Goal: Task Accomplishment & Management: Use online tool/utility

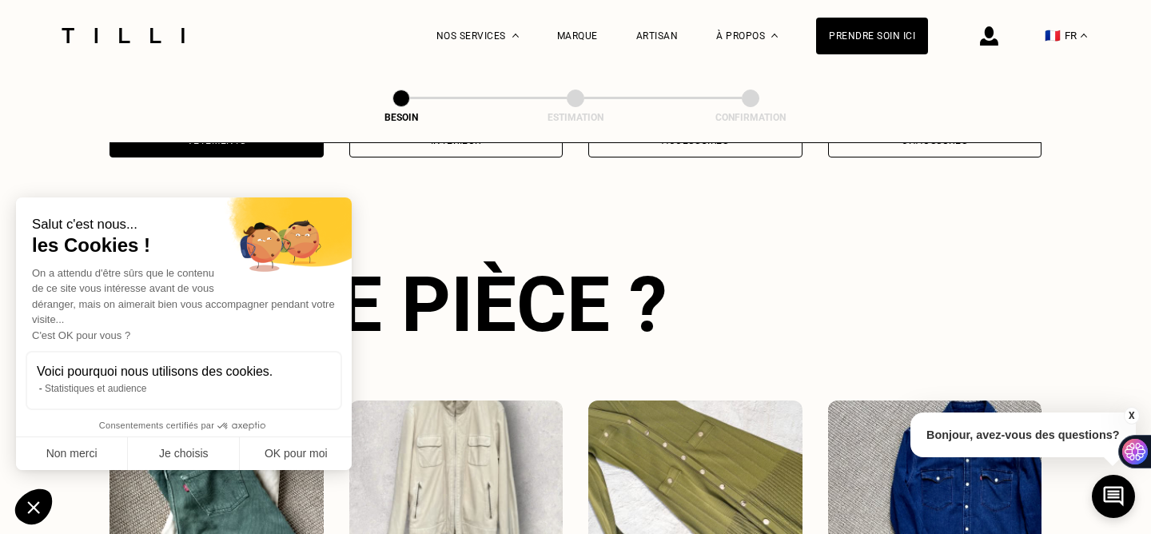
scroll to position [520, 0]
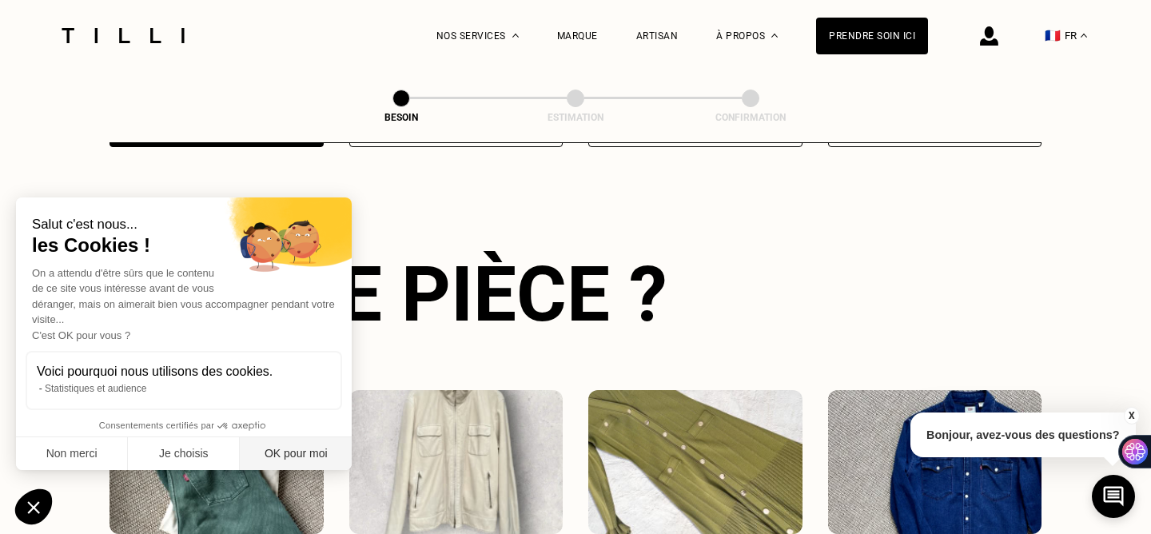
click at [300, 456] on button "OK pour moi" at bounding box center [296, 454] width 112 height 34
checkbox input "true"
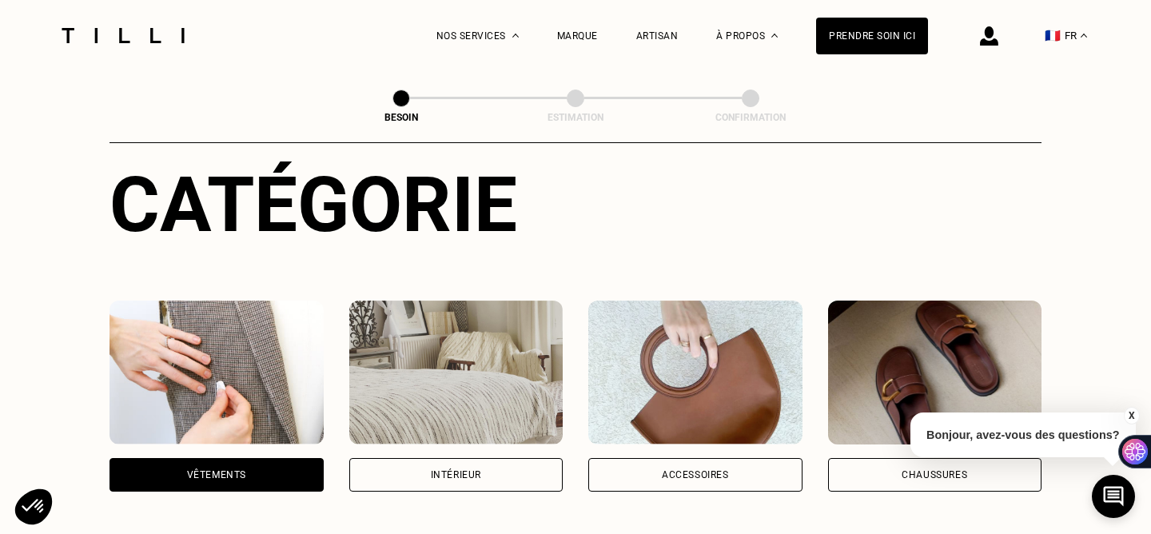
scroll to position [222, 0]
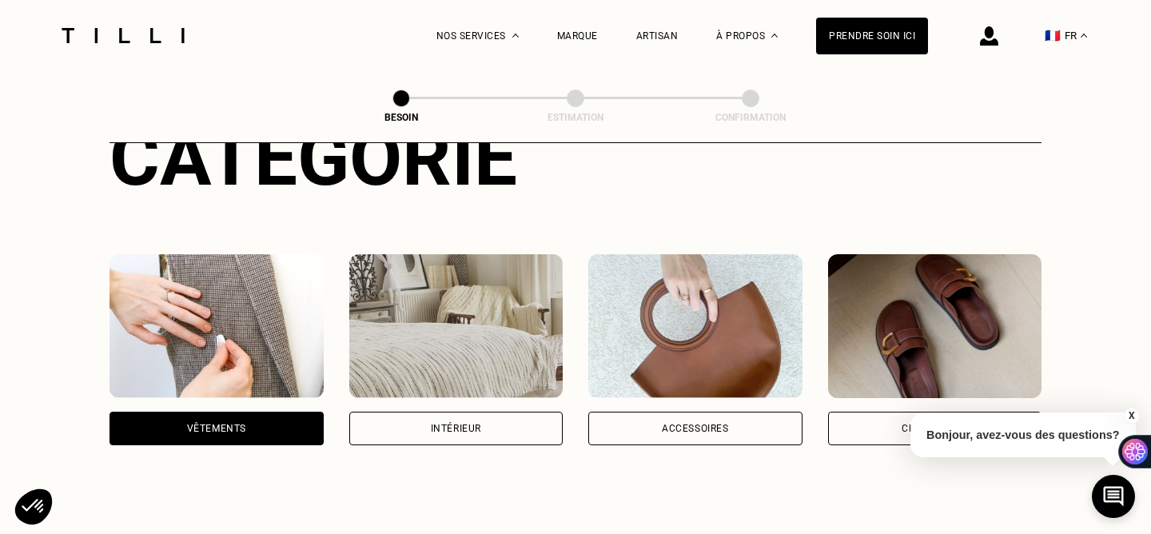
click at [936, 324] on img at bounding box center [935, 326] width 214 height 144
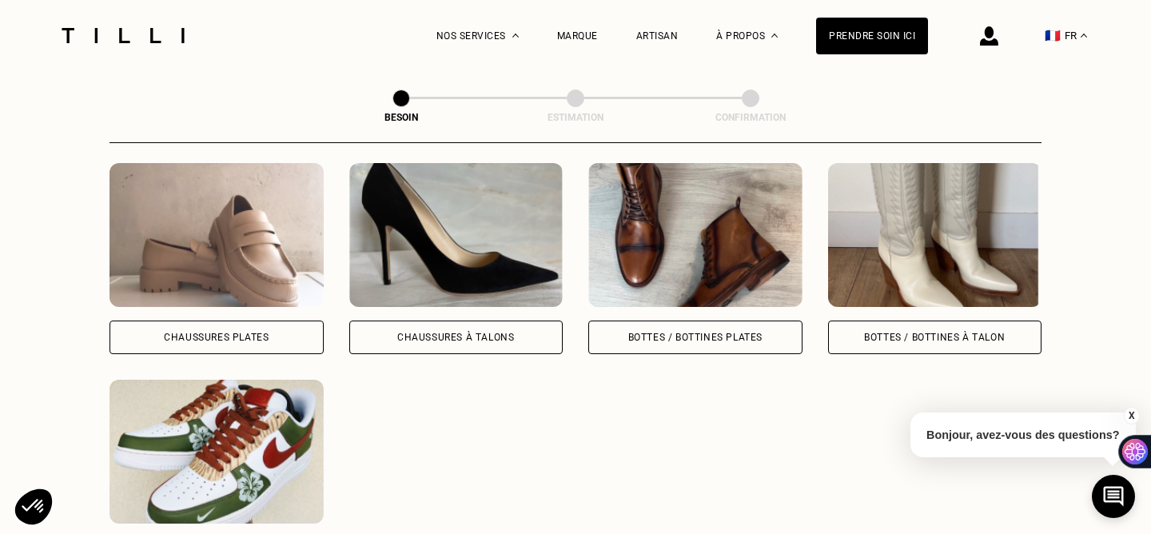
scroll to position [750, 0]
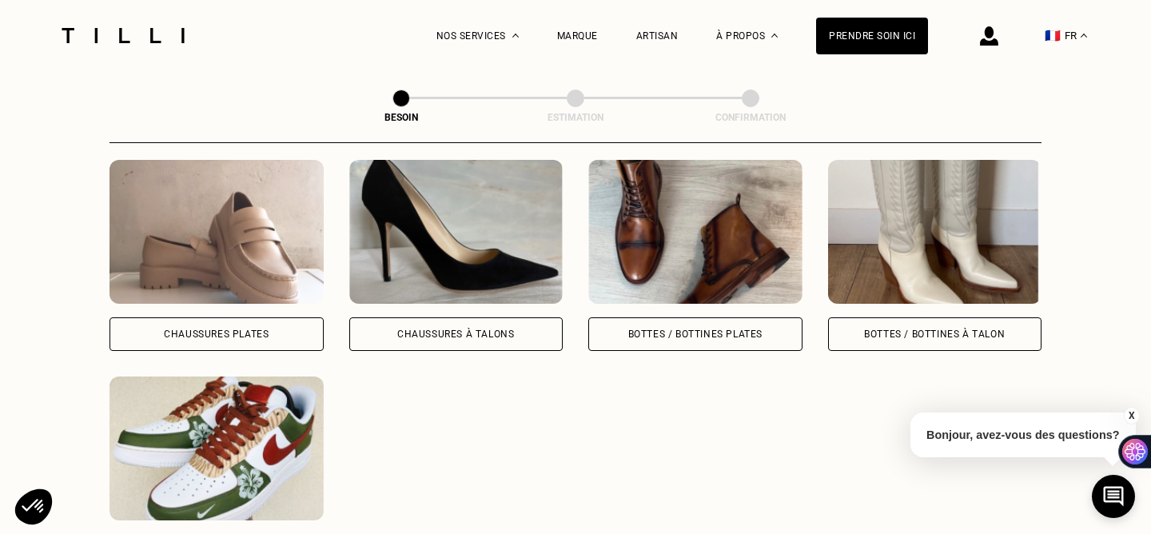
click at [446, 217] on img at bounding box center [456, 232] width 214 height 144
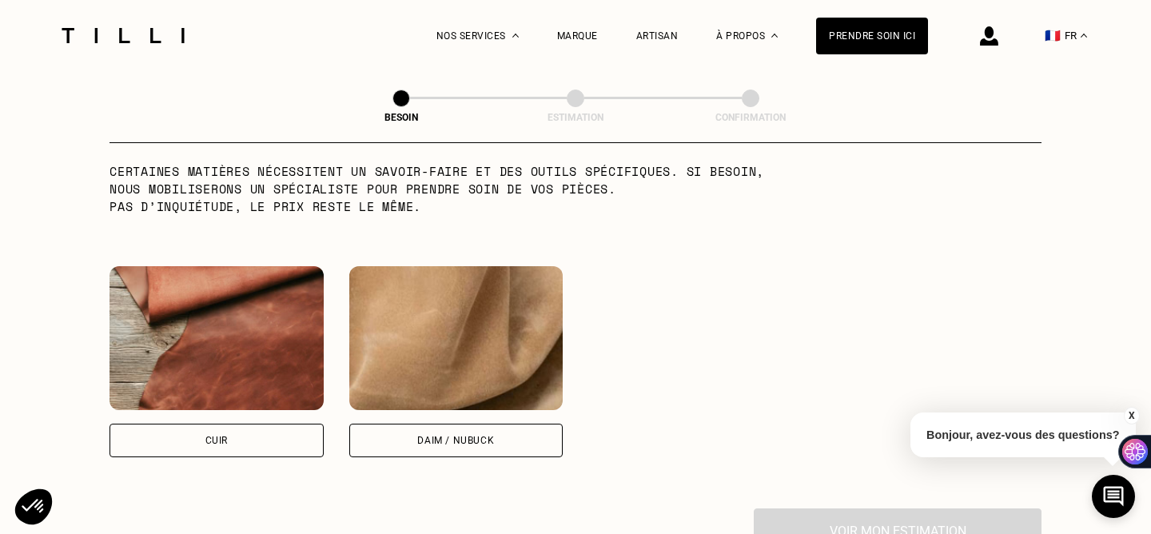
scroll to position [1415, 0]
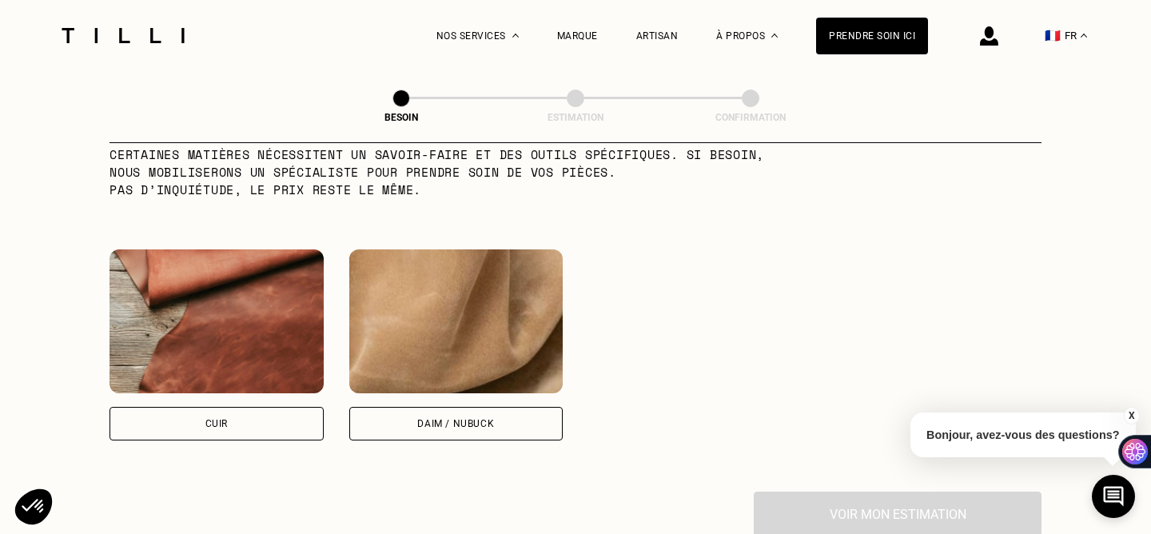
click at [240, 285] on img at bounding box center [216, 321] width 214 height 144
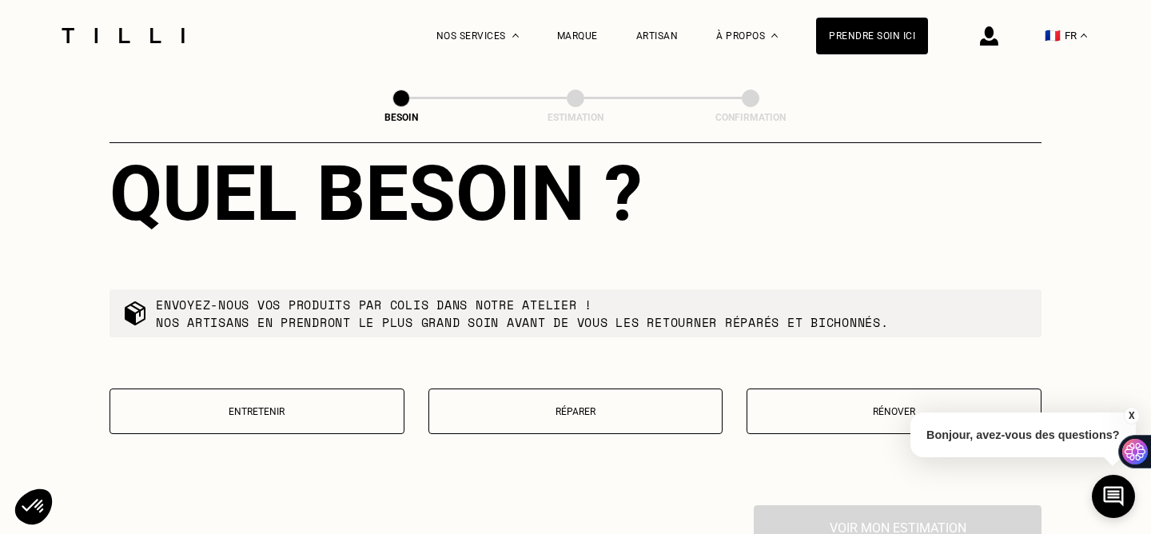
scroll to position [1847, 0]
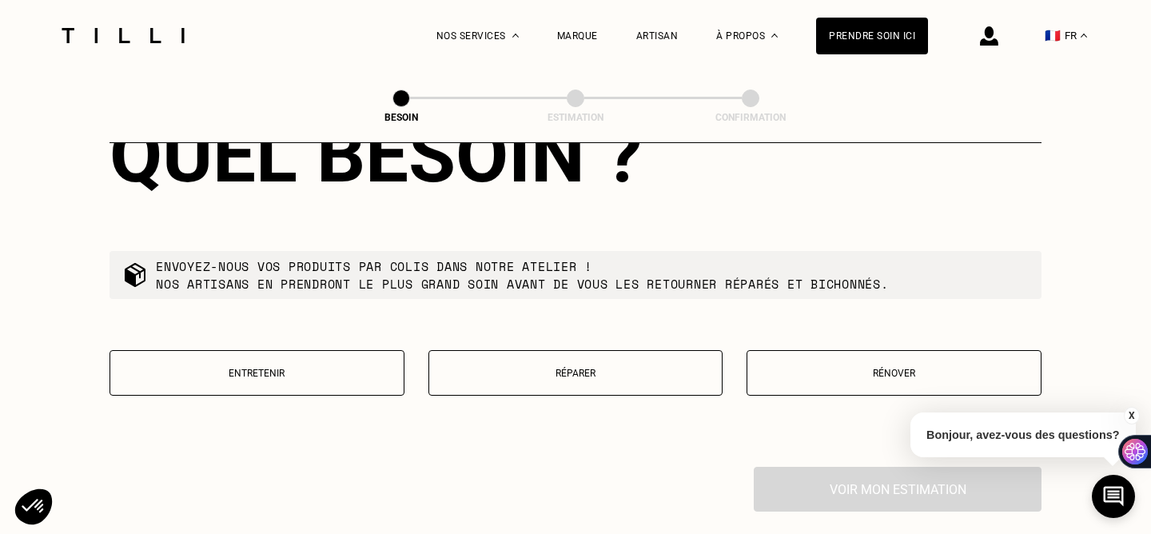
click at [530, 350] on button "Réparer" at bounding box center [575, 373] width 295 height 46
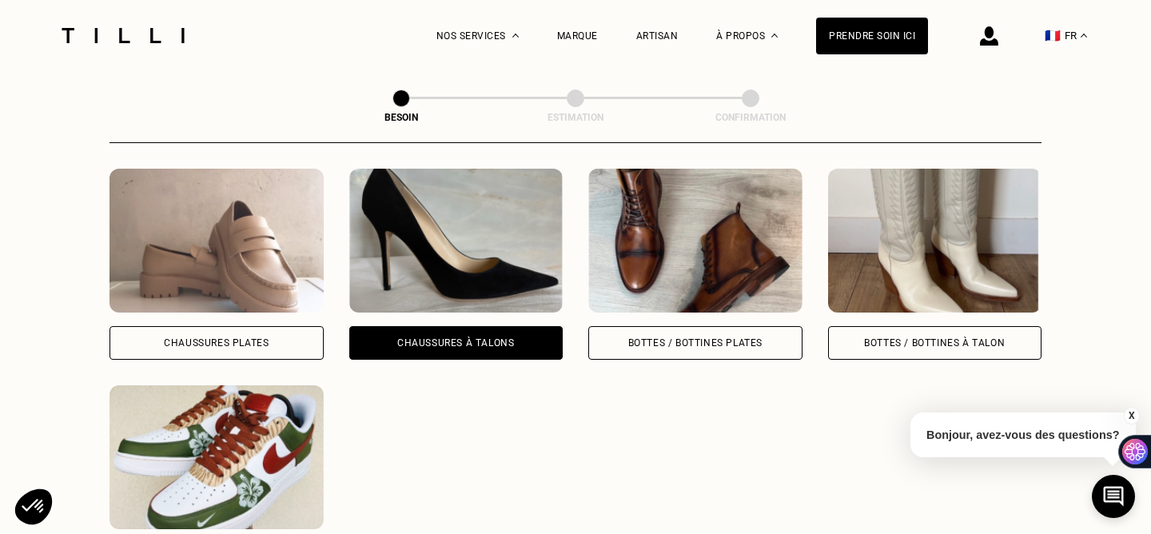
scroll to position [781, 0]
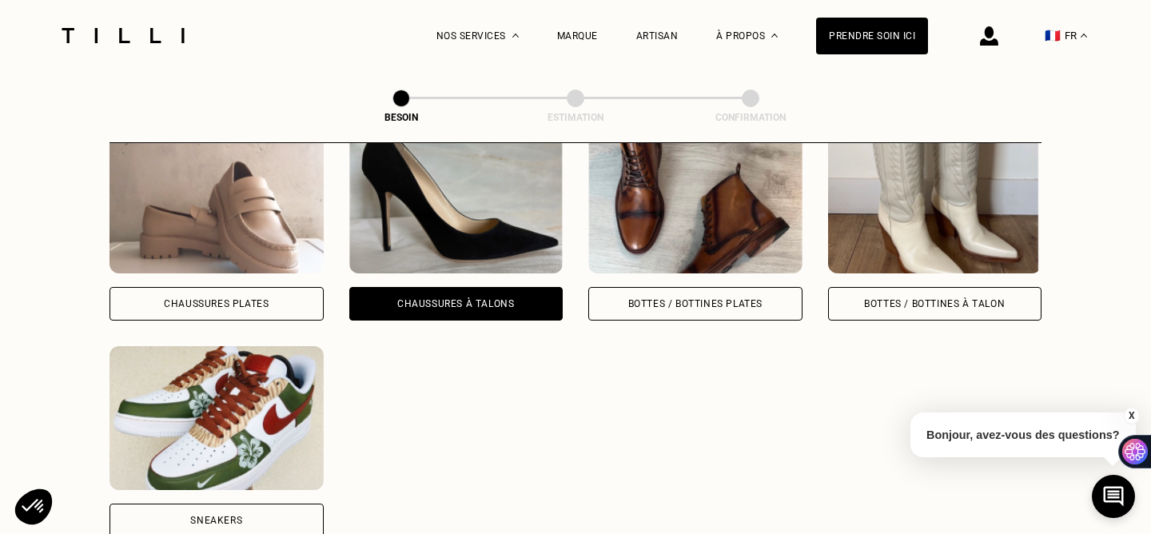
click at [181, 182] on img at bounding box center [216, 201] width 214 height 144
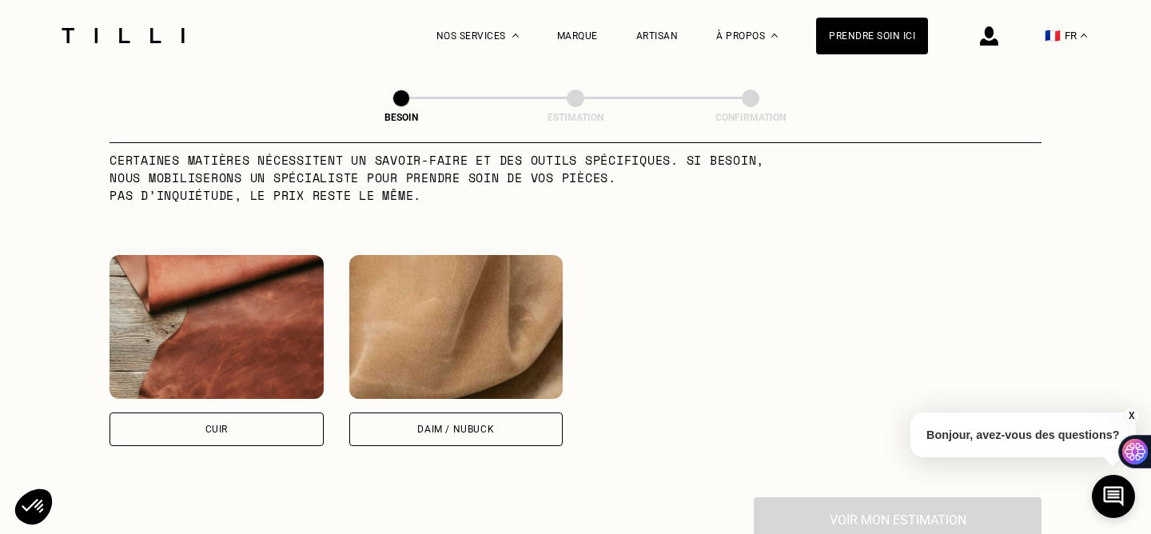
click at [205, 296] on img at bounding box center [216, 327] width 214 height 144
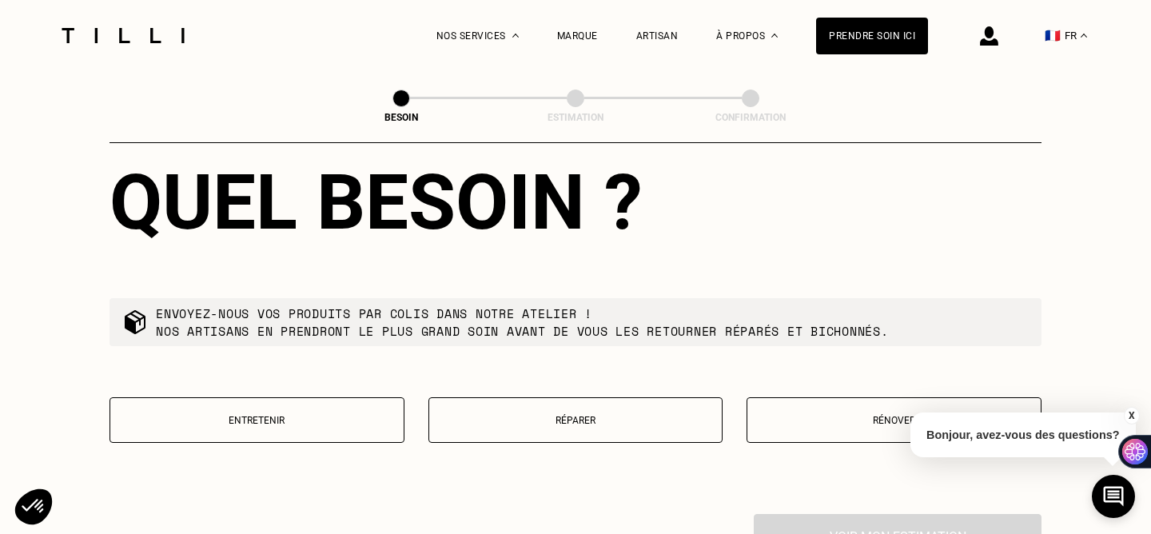
scroll to position [1810, 0]
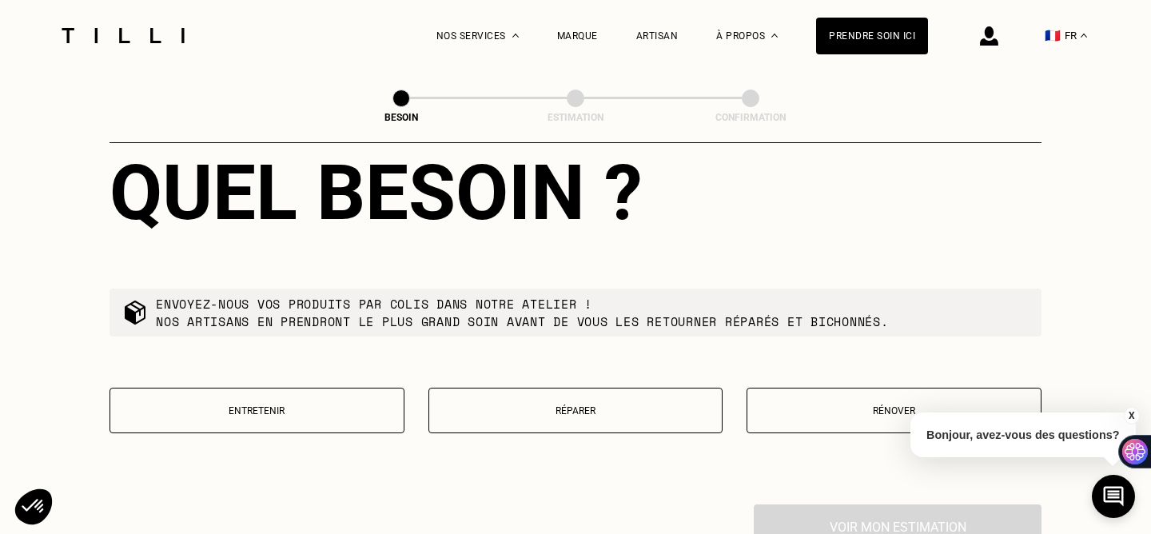
click at [519, 405] on p "Réparer" at bounding box center [575, 410] width 277 height 11
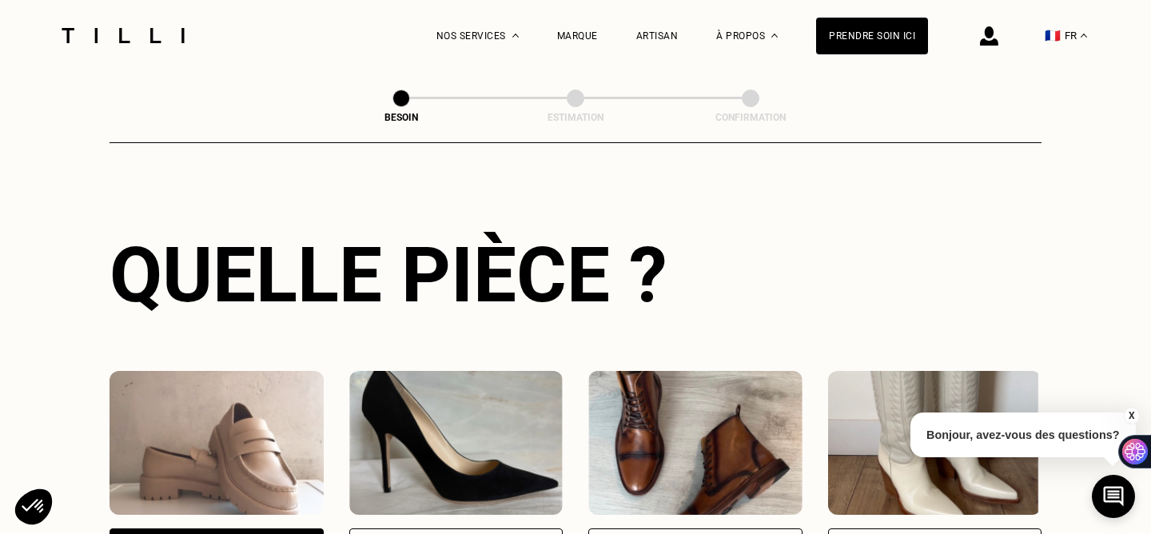
scroll to position [651, 0]
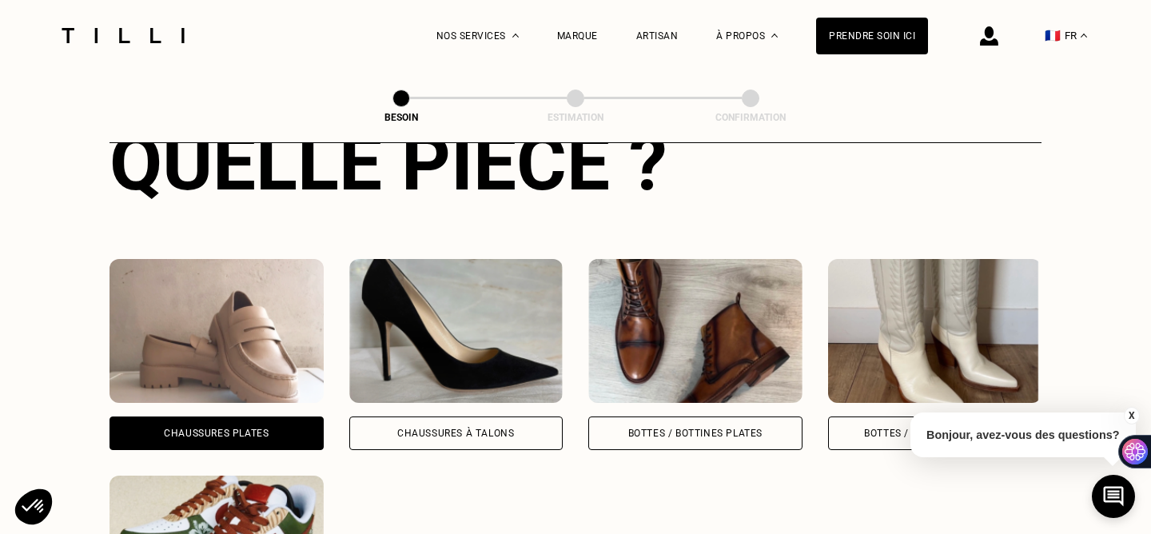
click at [444, 333] on img at bounding box center [456, 331] width 214 height 144
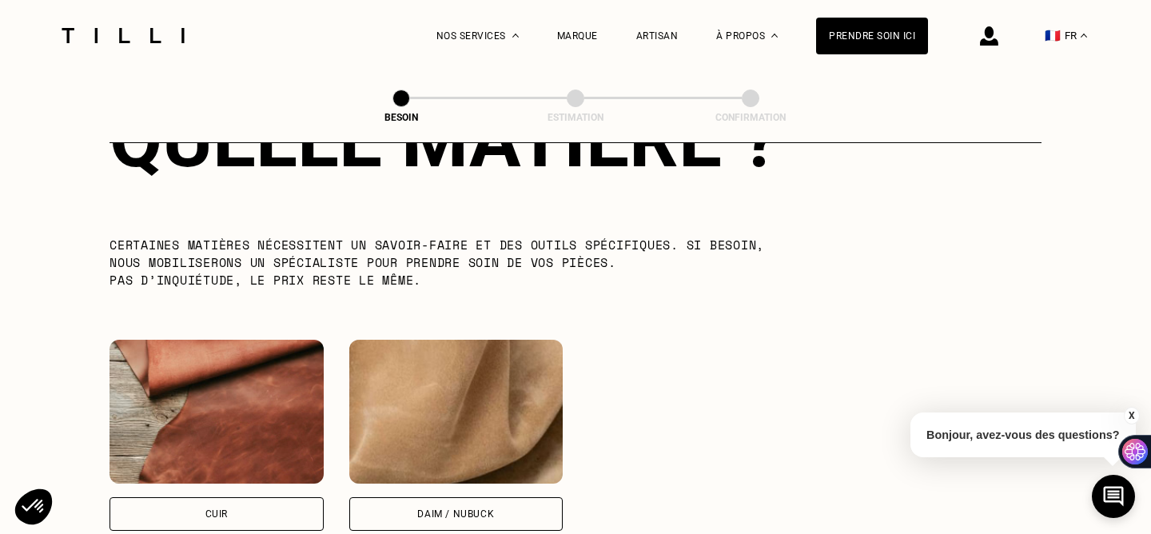
click at [179, 400] on img at bounding box center [216, 412] width 214 height 144
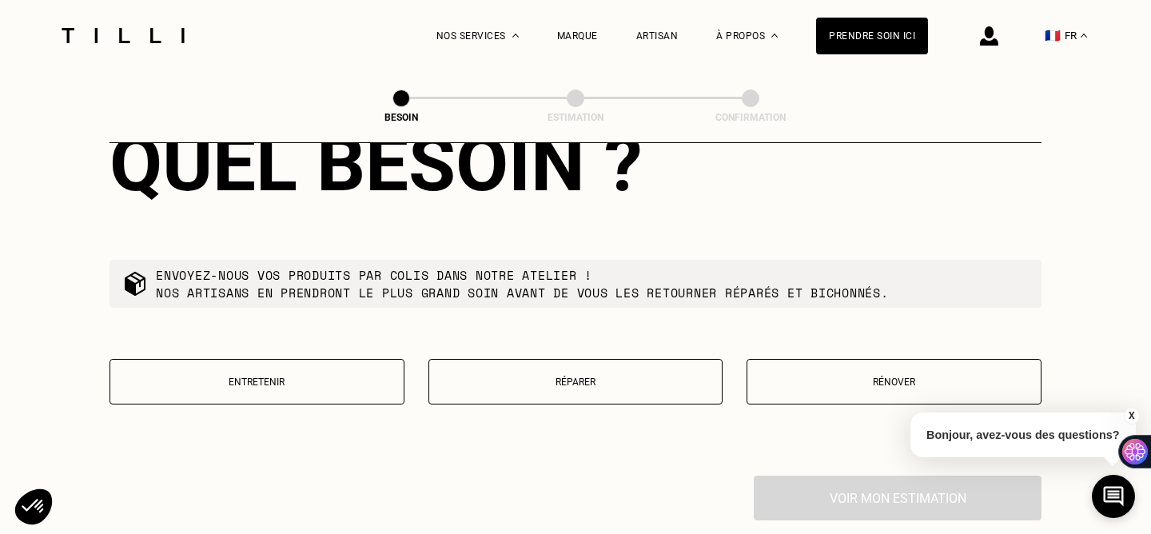
scroll to position [1839, 0]
click at [481, 358] on button "Réparer" at bounding box center [575, 381] width 295 height 46
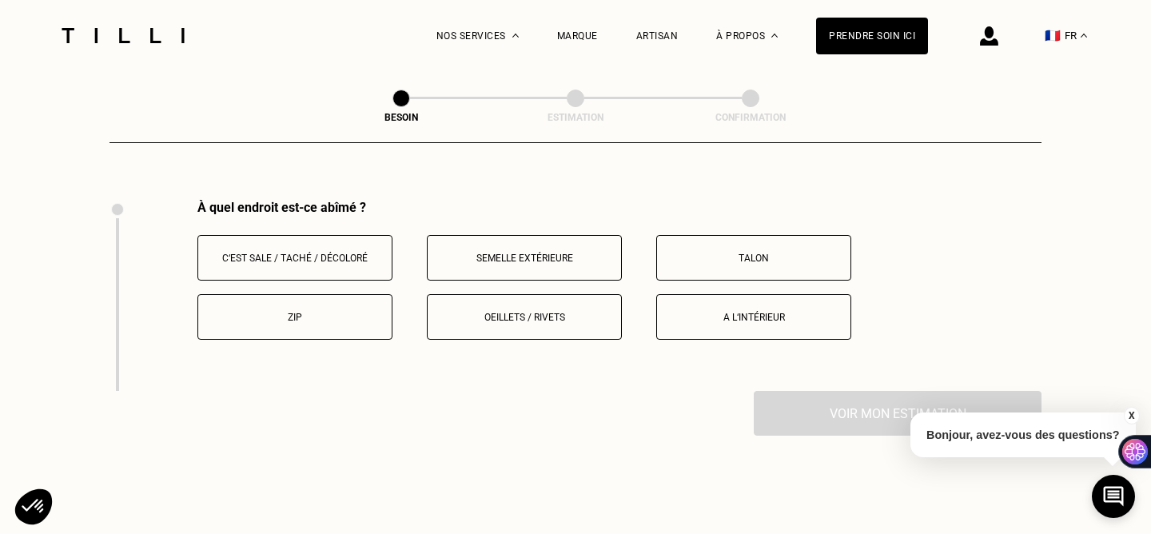
scroll to position [2119, 0]
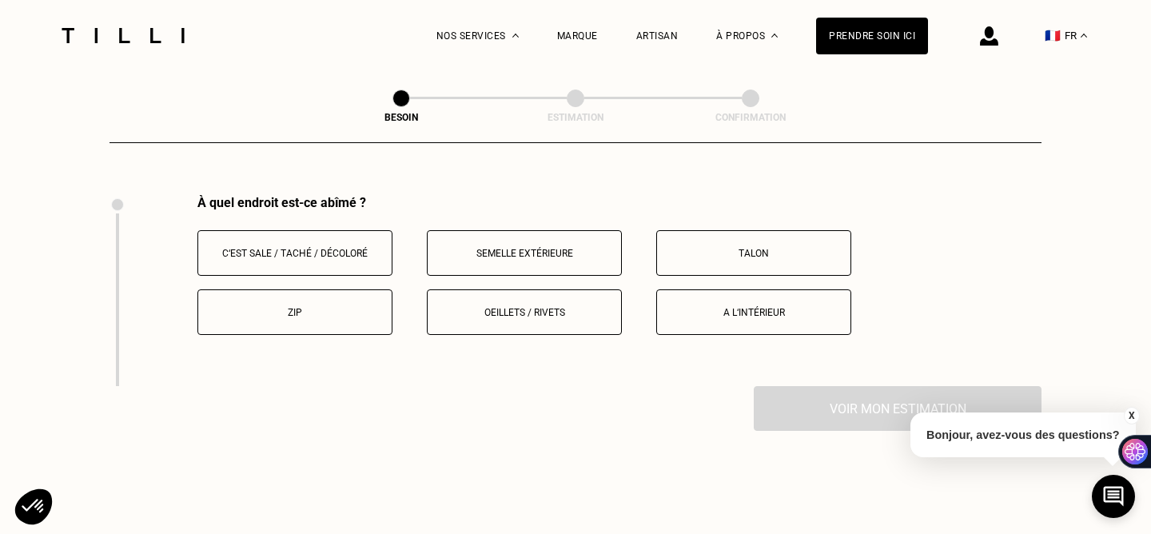
click at [590, 289] on button "Oeillets / rivets" at bounding box center [524, 312] width 195 height 46
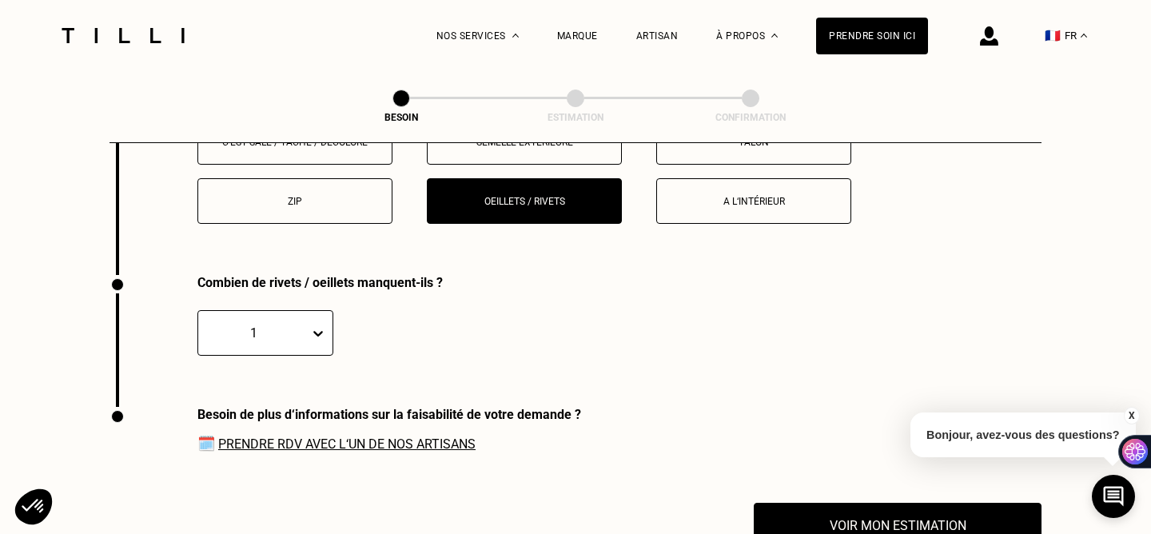
scroll to position [2110, 0]
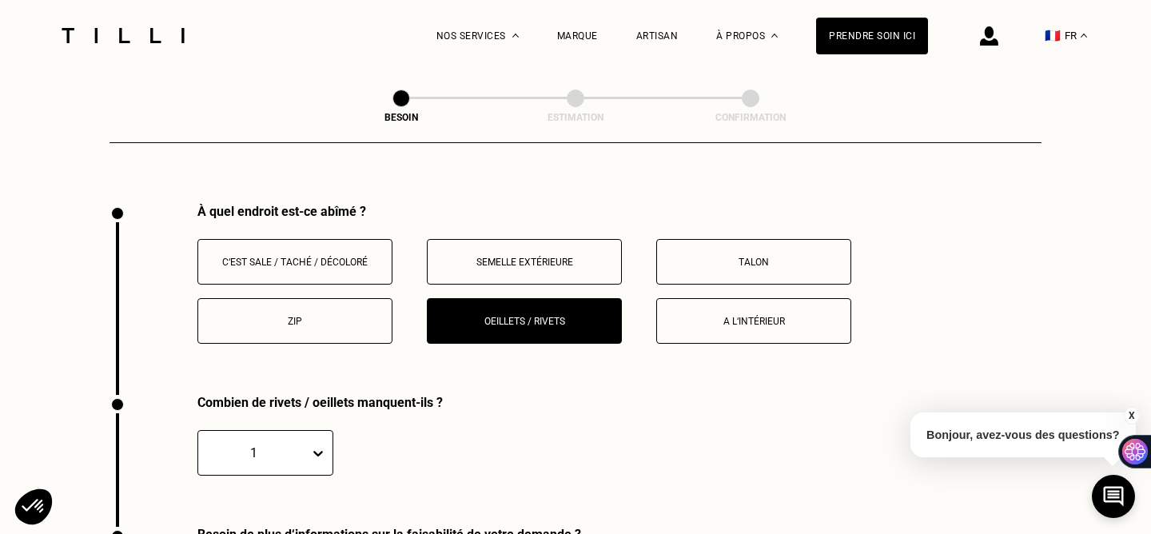
click at [768, 279] on div "C‘est sale / taché / décoloré Semelle extérieure Talon Zip Oeillets / rivets A …" at bounding box center [619, 291] width 844 height 105
click at [766, 316] on p "A l‘intérieur" at bounding box center [753, 321] width 177 height 11
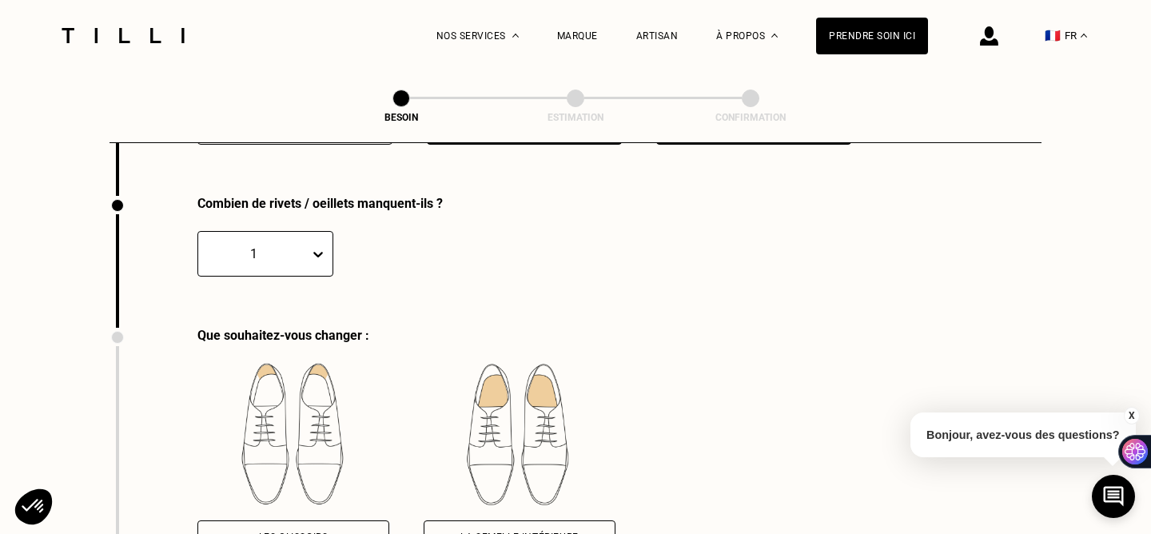
scroll to position [2310, 0]
click at [992, 434] on p "Bonjour, avez-vous des questions?" at bounding box center [1022, 434] width 225 height 45
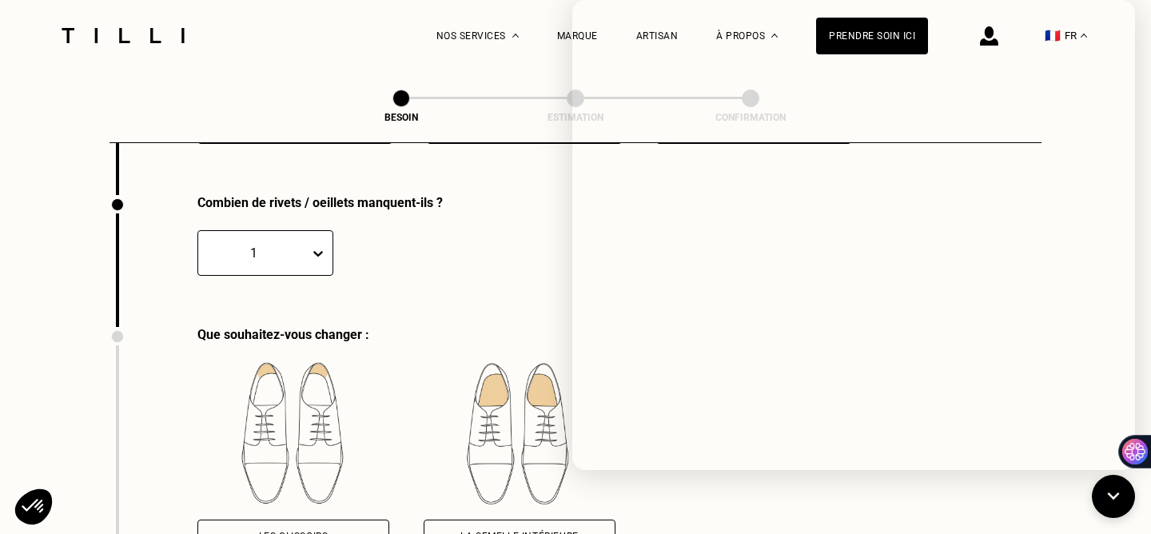
click at [519, 234] on p at bounding box center [593, 253] width 451 height 46
click at [491, 252] on p at bounding box center [593, 253] width 451 height 46
click at [1111, 511] on icon at bounding box center [1113, 496] width 26 height 42
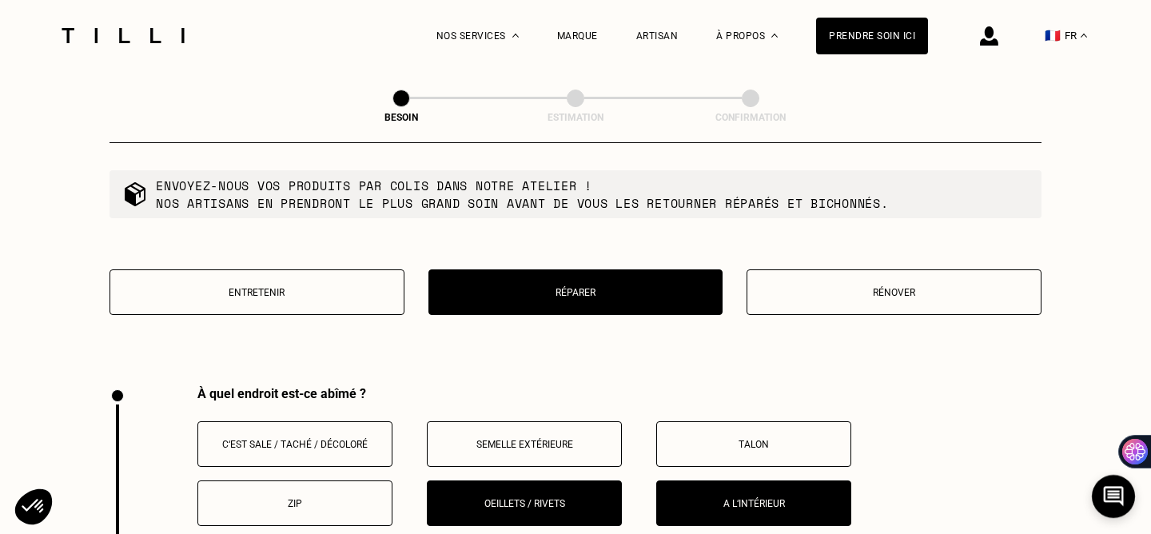
scroll to position [1844, 0]
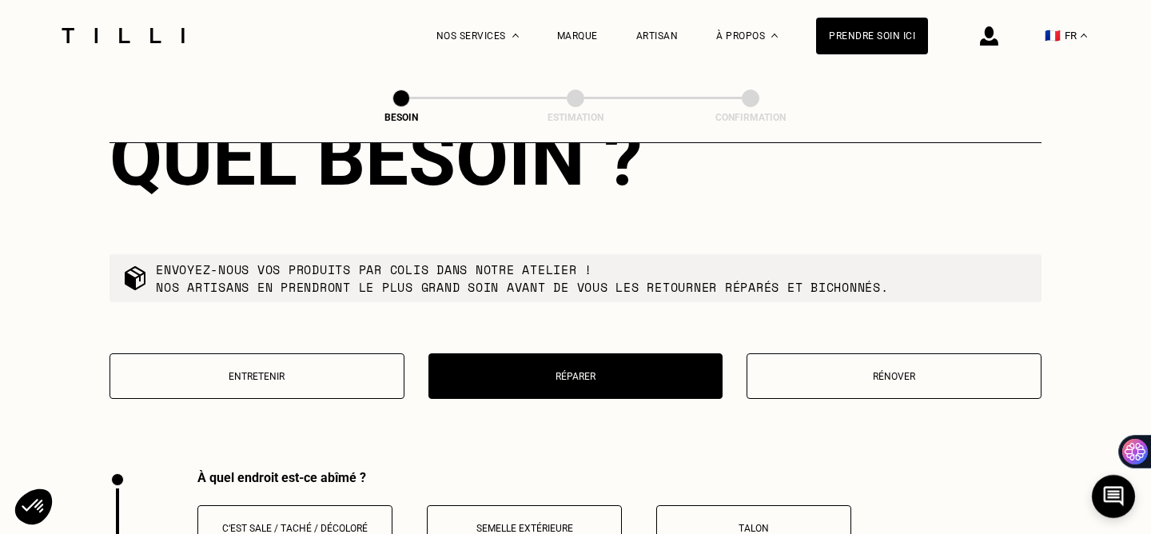
click at [575, 371] on p "Réparer" at bounding box center [575, 376] width 277 height 11
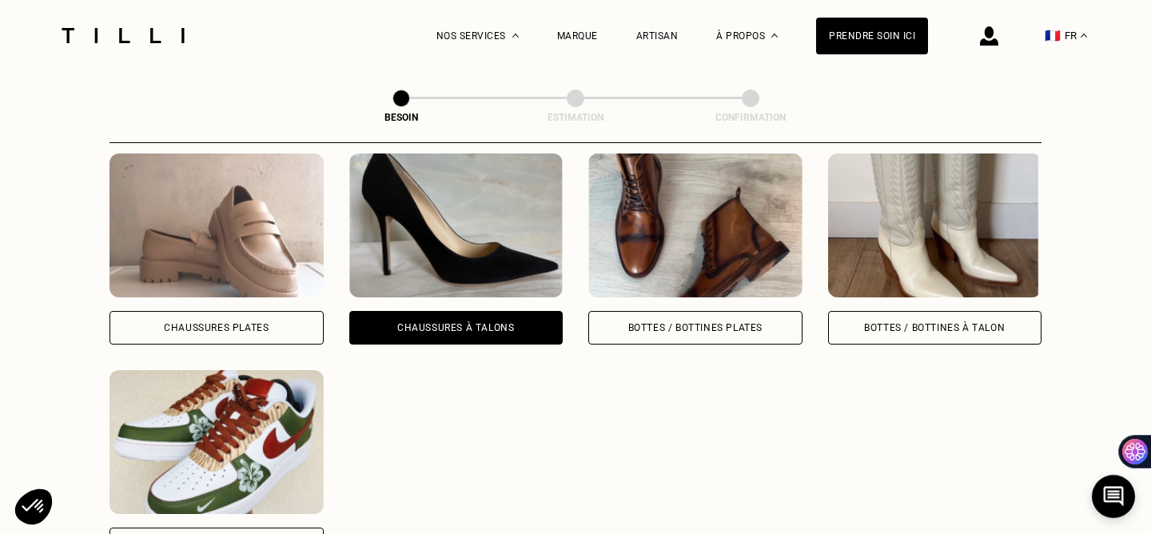
scroll to position [757, 0]
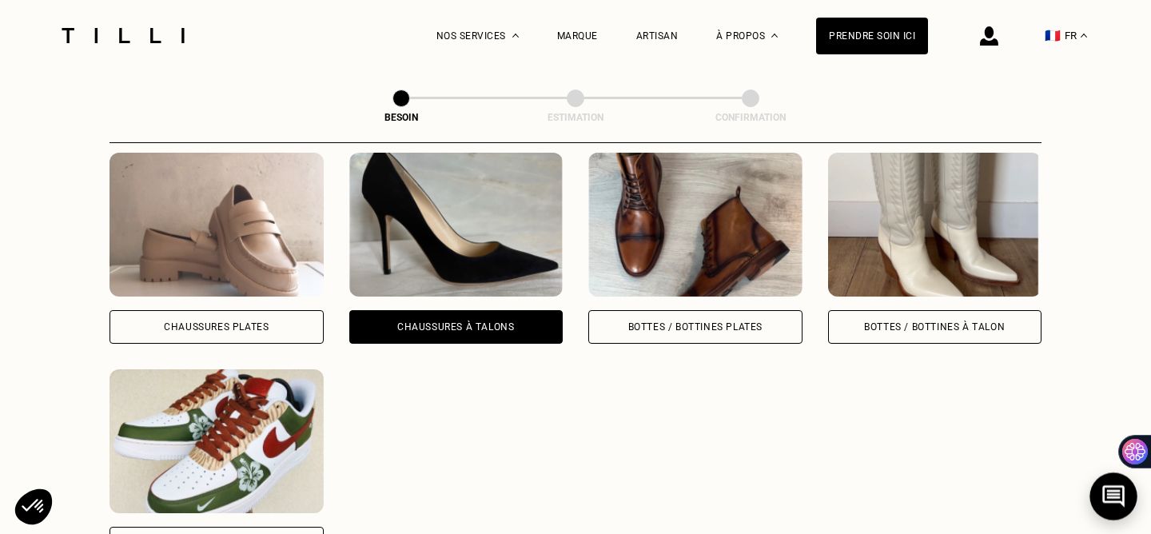
click at [1111, 503] on icon at bounding box center [1113, 496] width 22 height 22
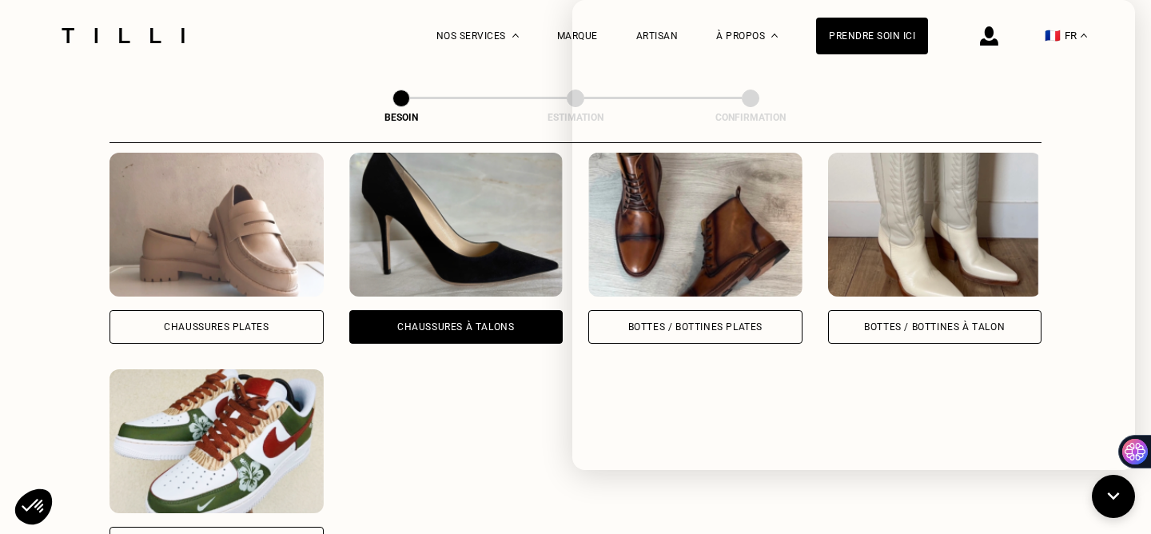
click at [518, 362] on div "Chaussures Plates Chaussures à Talons Bottes / Bottines plates Bottes / Bottine…" at bounding box center [575, 357] width 932 height 408
click at [1105, 487] on icon at bounding box center [1113, 496] width 26 height 42
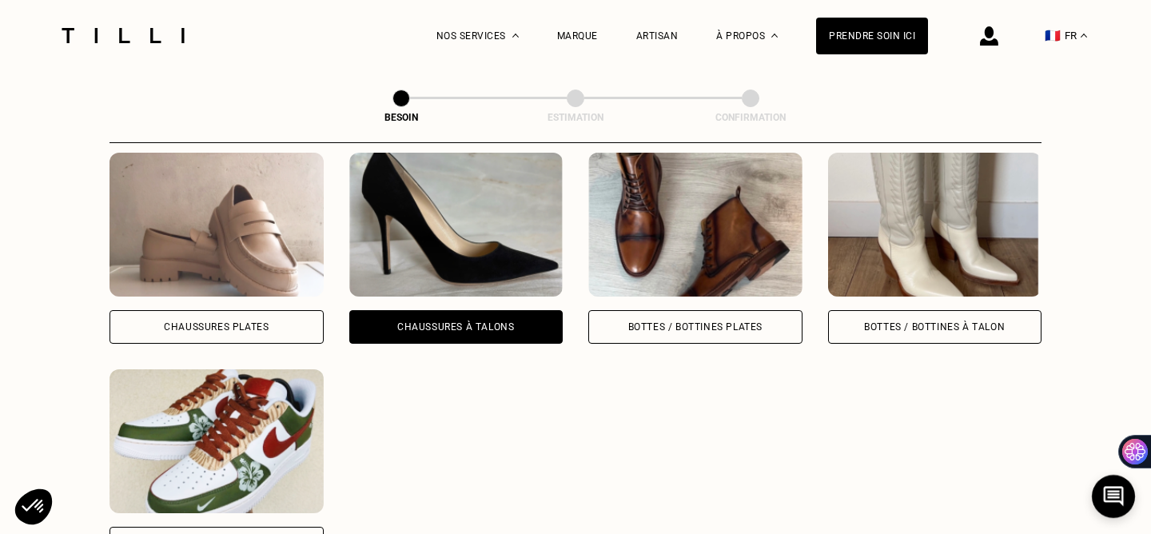
scroll to position [743, 0]
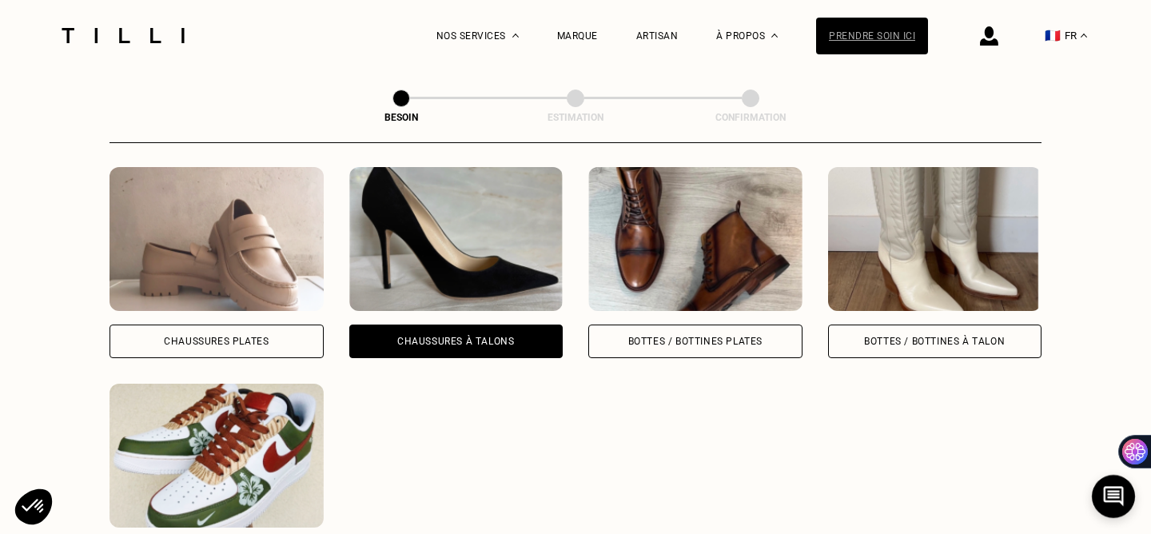
click at [860, 33] on div "Prendre soin ici" at bounding box center [872, 36] width 112 height 37
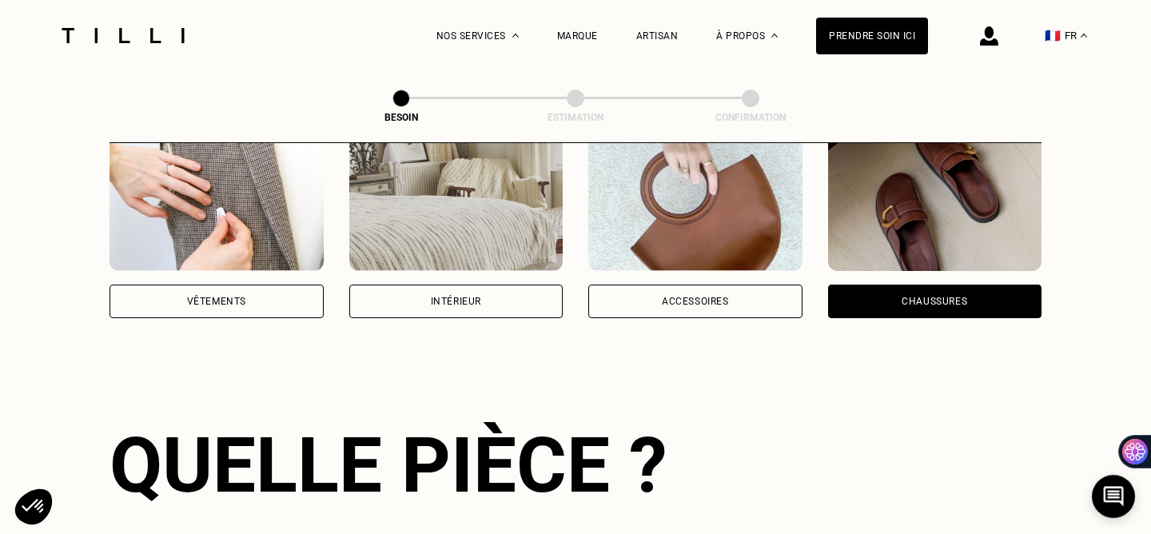
click at [678, 259] on div "Accessoires" at bounding box center [695, 222] width 214 height 191
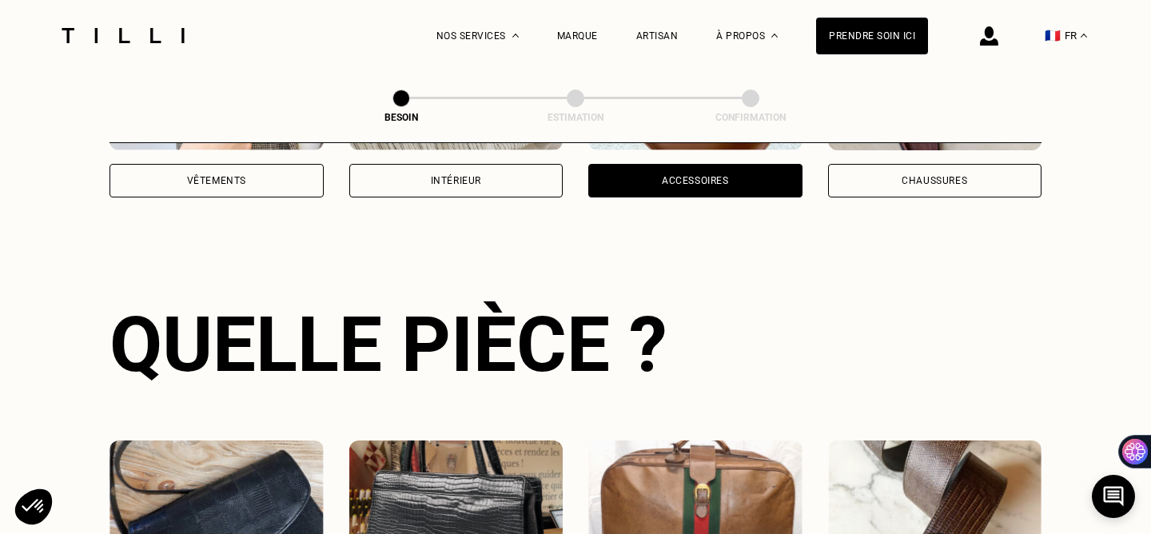
scroll to position [341, 0]
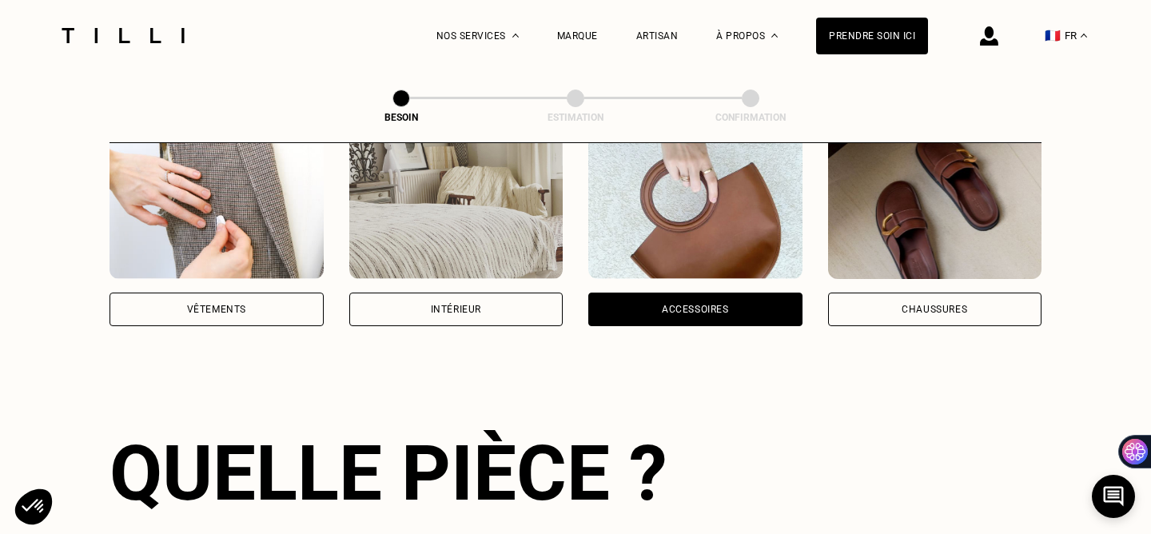
click at [886, 216] on img at bounding box center [935, 207] width 214 height 144
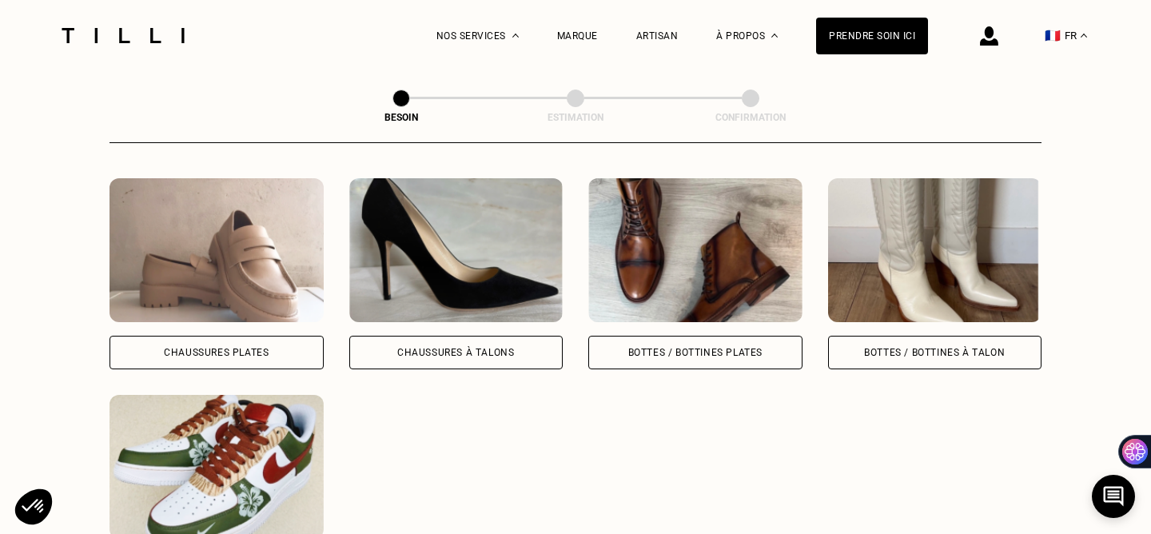
scroll to position [738, 0]
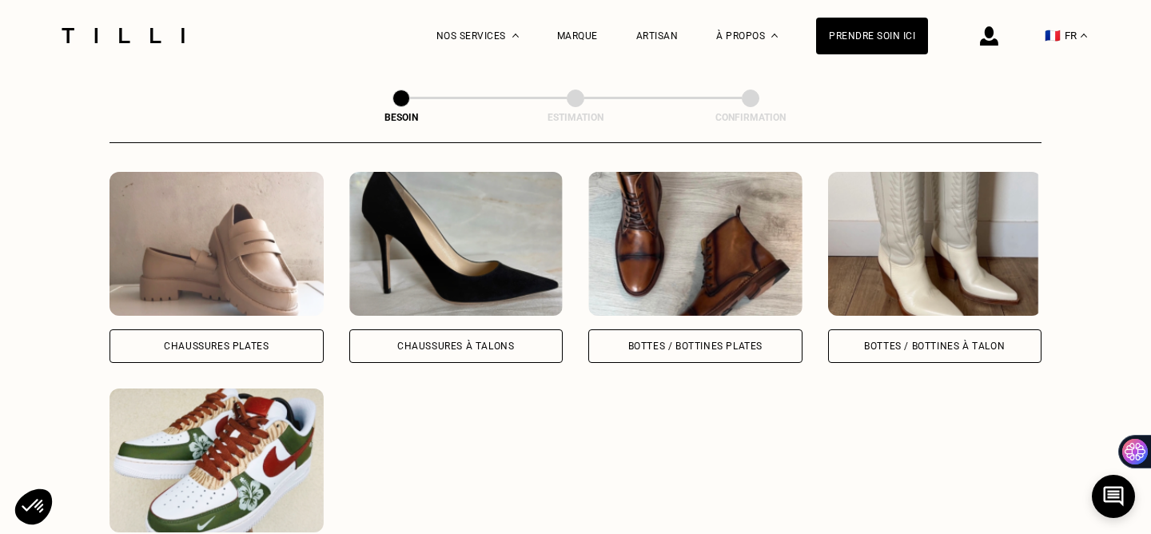
click at [426, 241] on img at bounding box center [456, 244] width 214 height 144
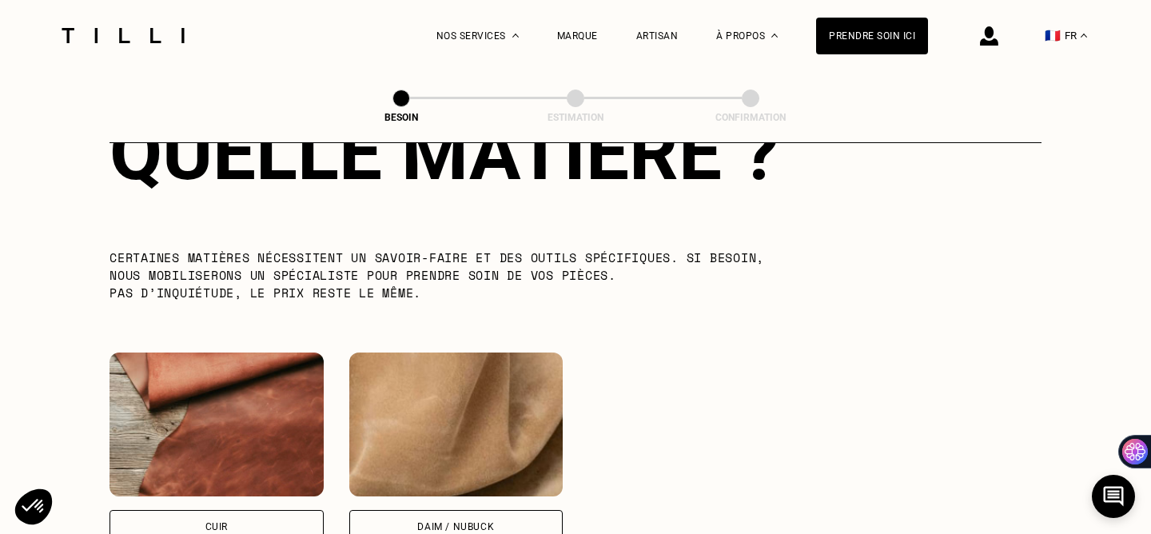
click at [235, 419] on img at bounding box center [216, 424] width 214 height 144
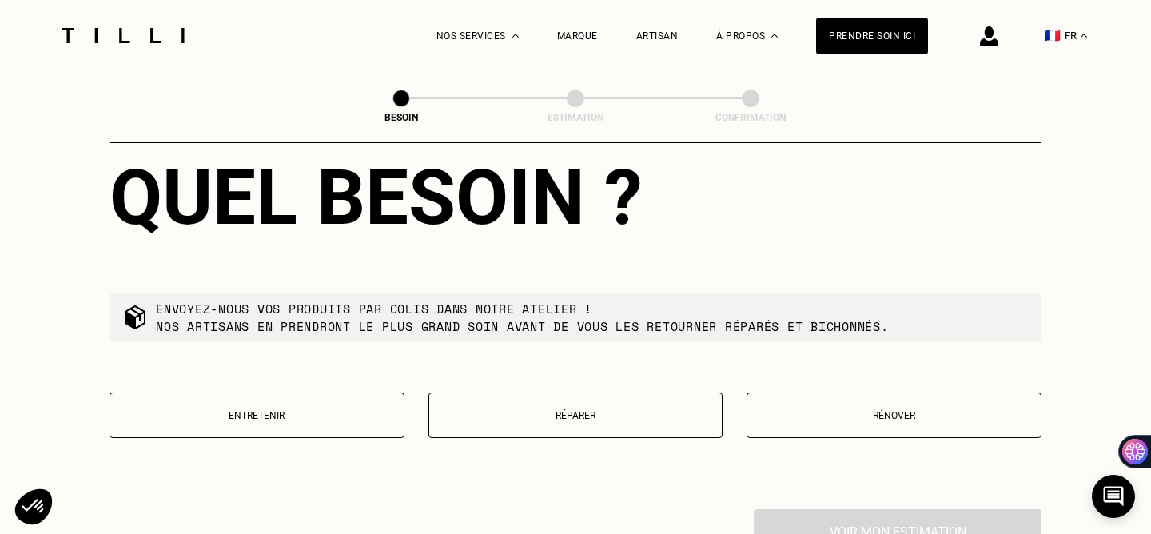
scroll to position [1807, 0]
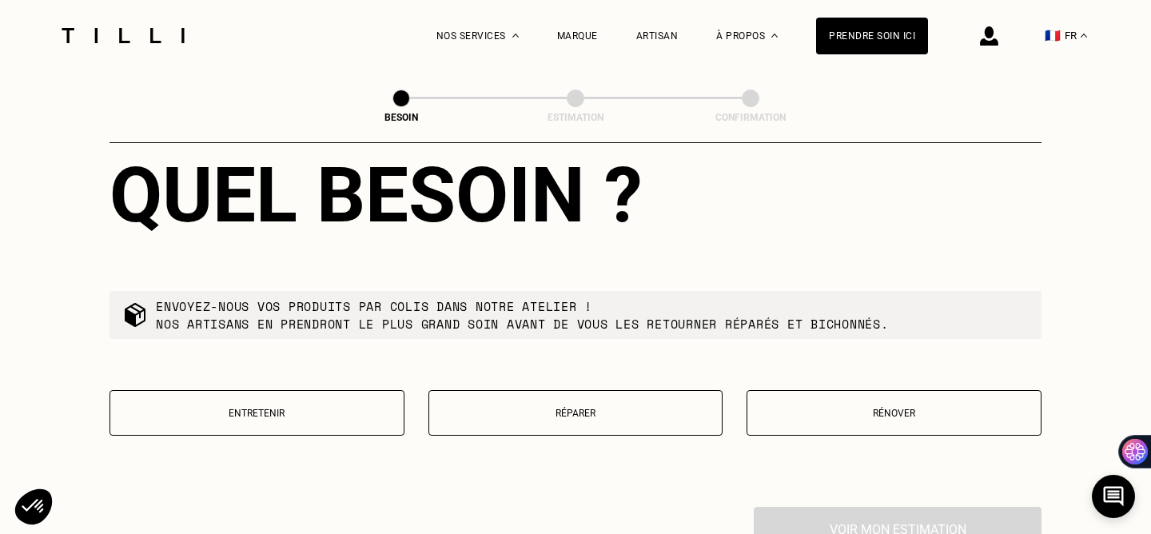
click at [859, 390] on button "Rénover" at bounding box center [893, 413] width 295 height 46
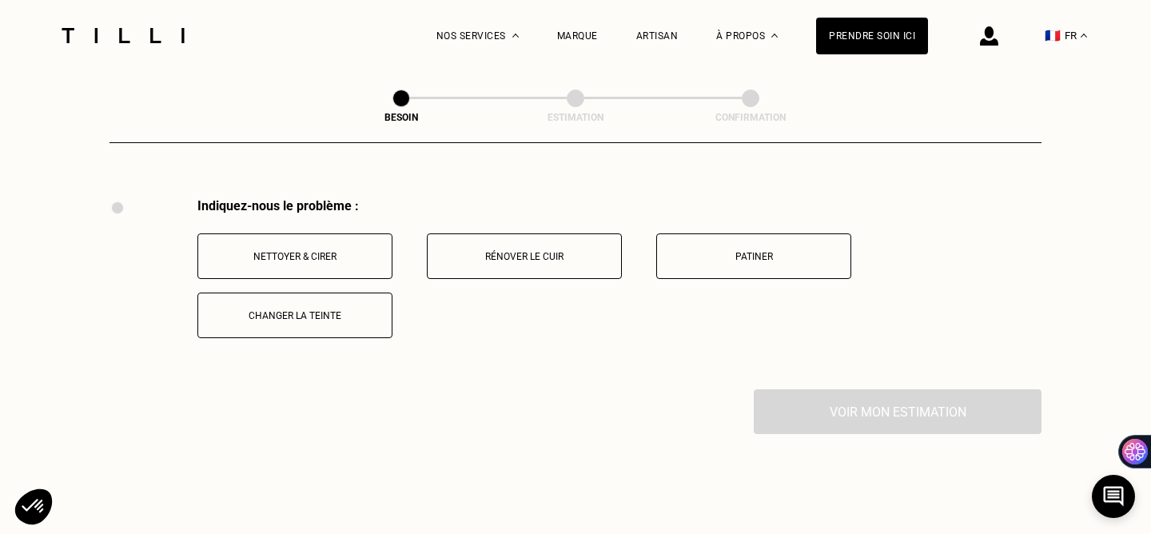
scroll to position [2119, 0]
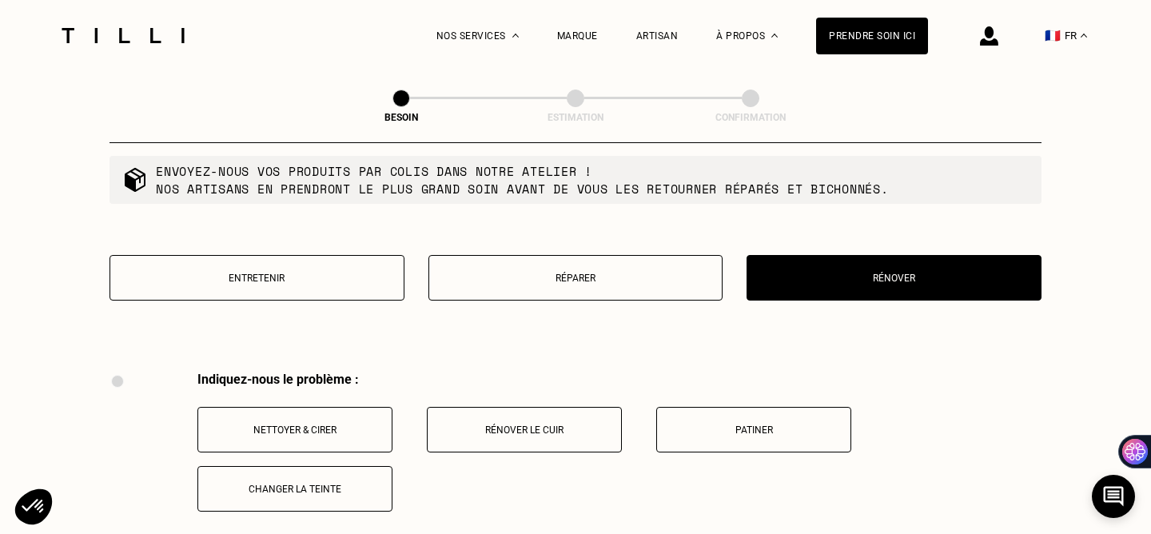
click at [641, 275] on button "Réparer" at bounding box center [575, 278] width 295 height 46
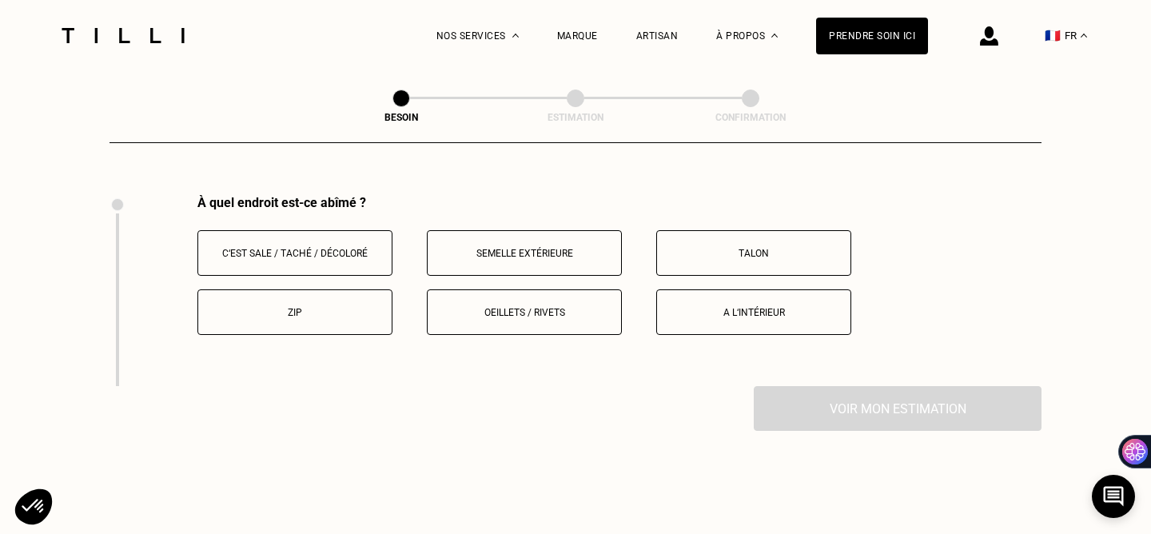
click at [546, 248] on p "Semelle extérieure" at bounding box center [523, 253] width 177 height 11
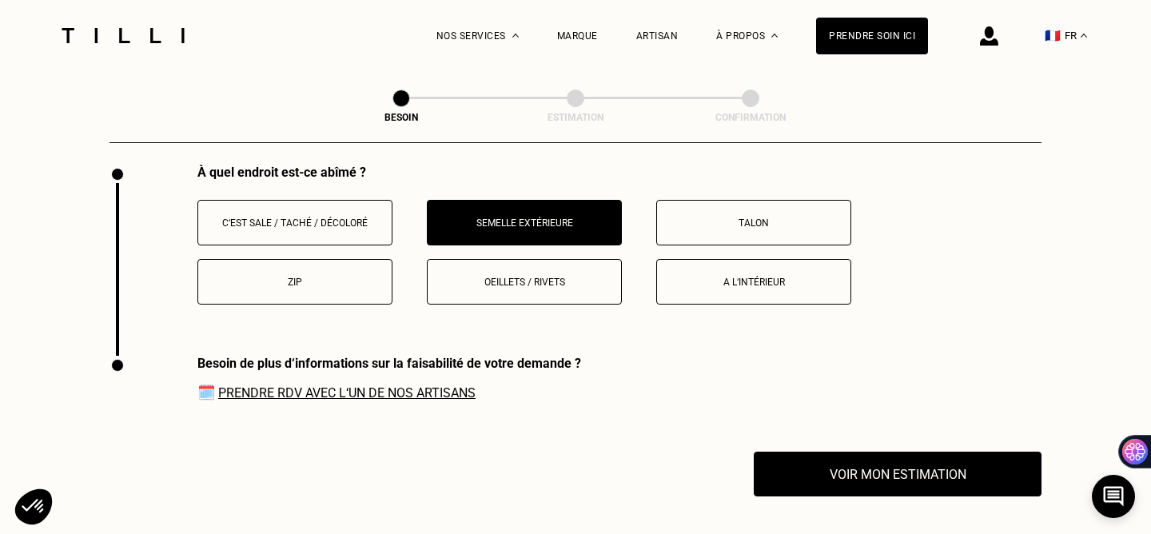
scroll to position [2133, 0]
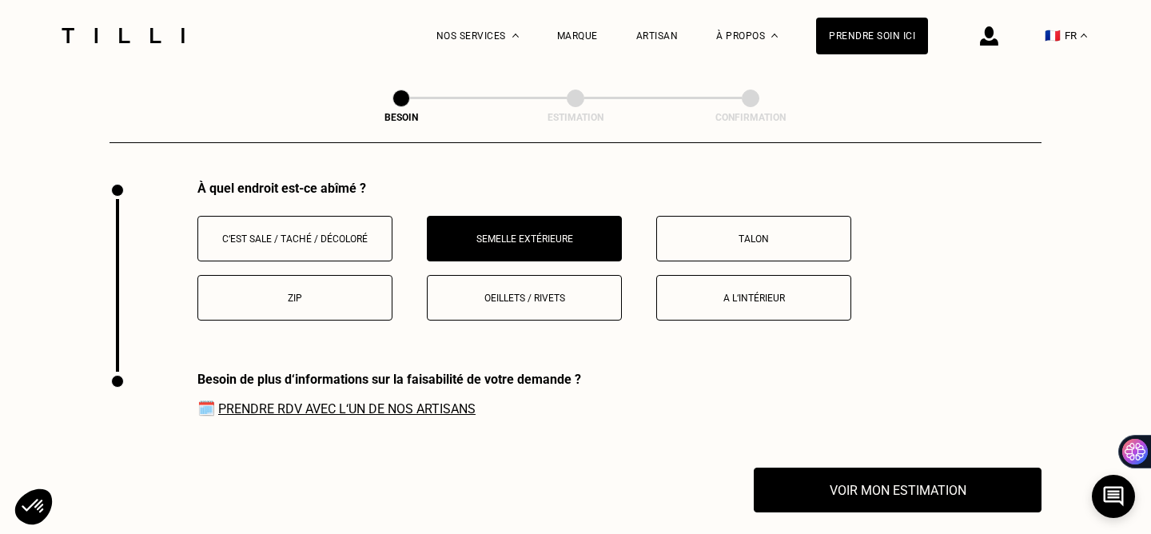
click at [387, 401] on link "Prendre RDV avec l‘un de nos artisans" at bounding box center [346, 408] width 257 height 15
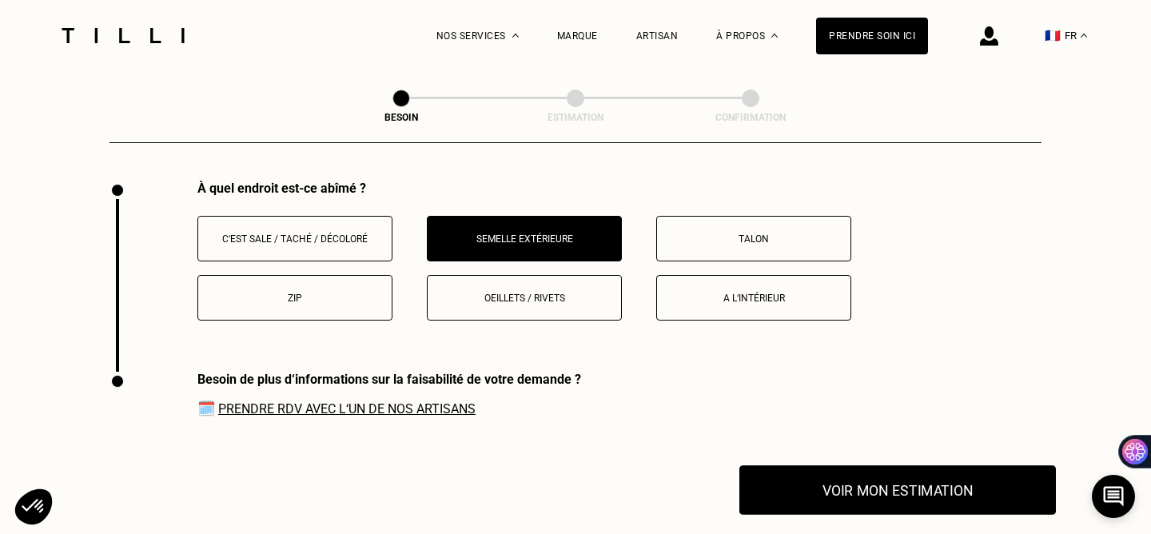
click at [879, 486] on button "Voir mon estimation" at bounding box center [897, 490] width 316 height 50
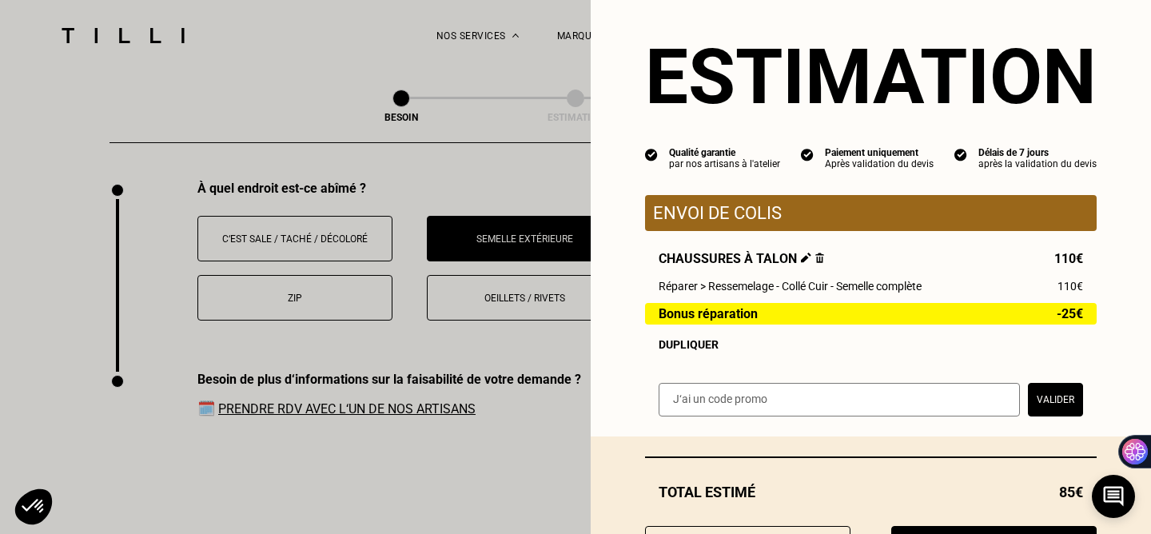
scroll to position [21, 0]
